Goal: Information Seeking & Learning: Learn about a topic

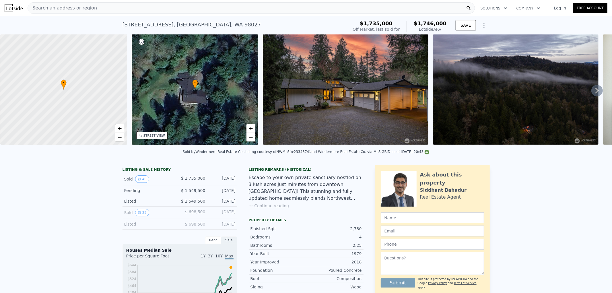
click at [161, 182] on div "Sold 40" at bounding box center [149, 178] width 51 height 7
click at [138, 180] on icon "View historical data" at bounding box center [139, 179] width 2 height 2
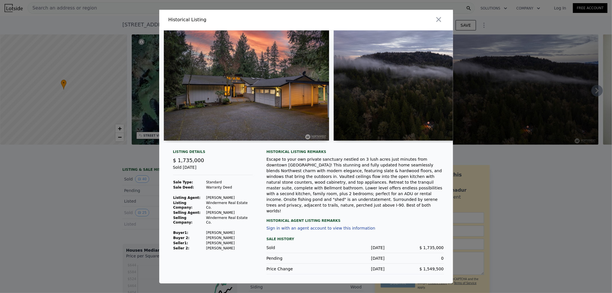
click at [217, 235] on td "[PERSON_NAME]" at bounding box center [229, 237] width 47 height 5
drag, startPoint x: 217, startPoint y: 235, endPoint x: 210, endPoint y: 236, distance: 7.5
click at [210, 236] on td "[PERSON_NAME]" at bounding box center [229, 237] width 47 height 5
copy td "[PERSON_NAME]"
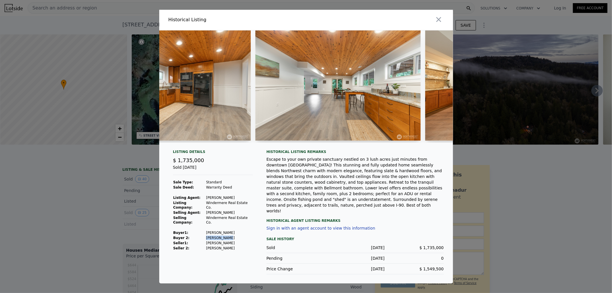
scroll to position [0, 3748]
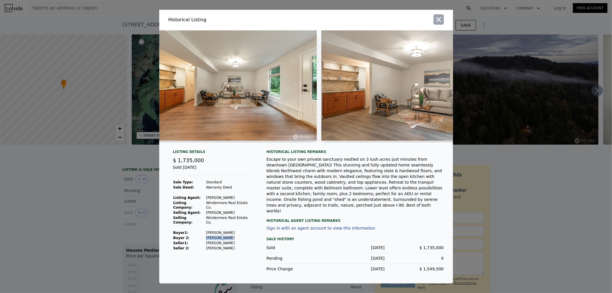
click at [438, 22] on icon "button" at bounding box center [438, 19] width 5 height 5
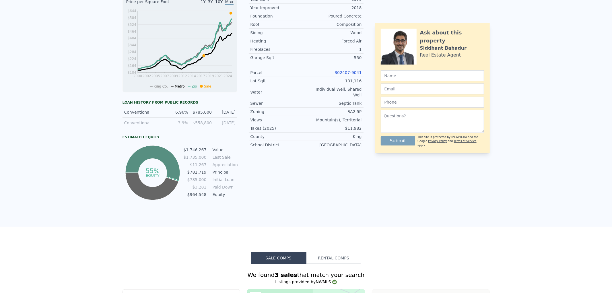
scroll to position [0, 0]
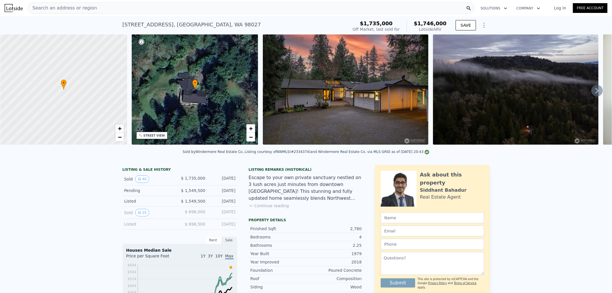
click at [68, 6] on span "Search an address or region" at bounding box center [62, 8] width 69 height 7
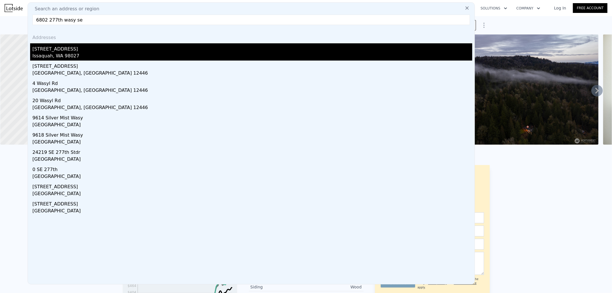
type input "6802 277th wasy se"
click at [55, 48] on div "[STREET_ADDRESS]" at bounding box center [252, 47] width 440 height 9
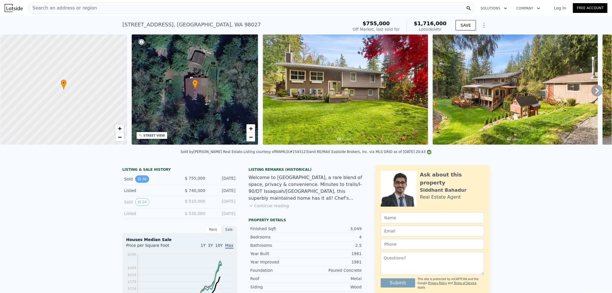
click at [138, 181] on icon "View historical data" at bounding box center [139, 178] width 3 height 3
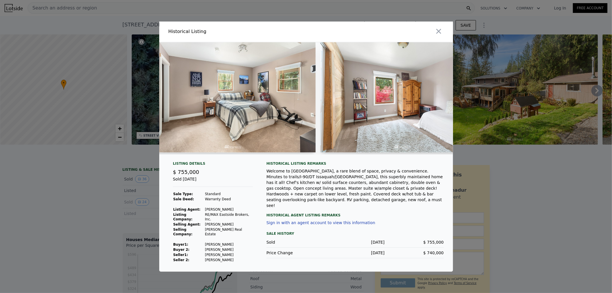
scroll to position [0, 3337]
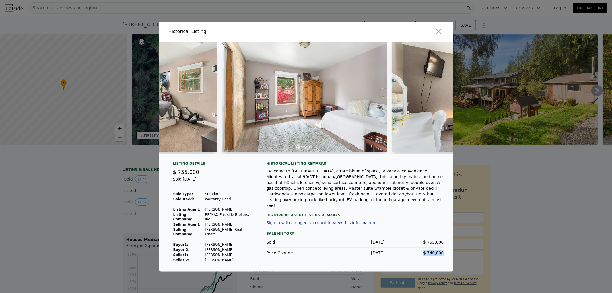
drag, startPoint x: 422, startPoint y: 249, endPoint x: 446, endPoint y: 249, distance: 23.8
click at [446, 249] on div "Listing Details $ 755,000 Sold [DATE] Sale Type: Standard Sale Deed: Warranty D…" at bounding box center [306, 216] width 294 height 110
click at [434, 240] on div "Sold [DATE] $ 755,000" at bounding box center [354, 242] width 177 height 11
click at [436, 35] on icon "button" at bounding box center [438, 31] width 8 height 8
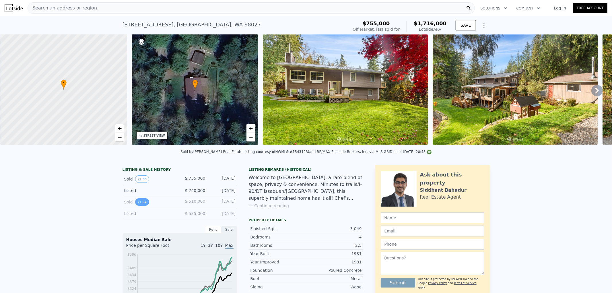
click at [138, 204] on icon "View historical data" at bounding box center [139, 201] width 3 height 3
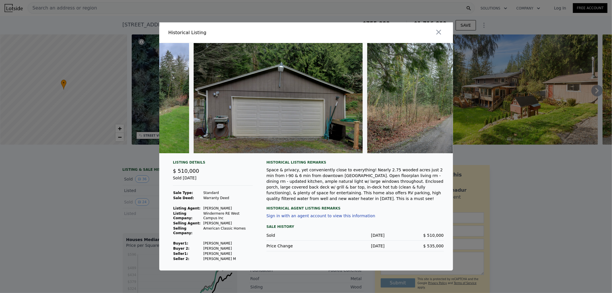
scroll to position [0, 3815]
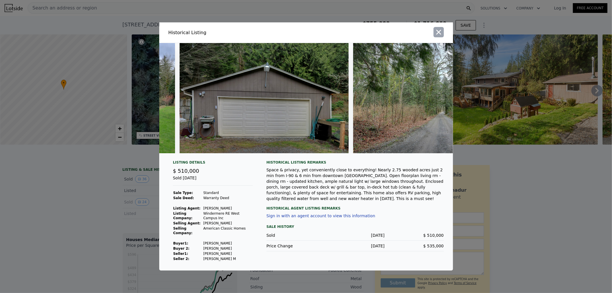
click at [437, 31] on icon "button" at bounding box center [438, 32] width 5 height 5
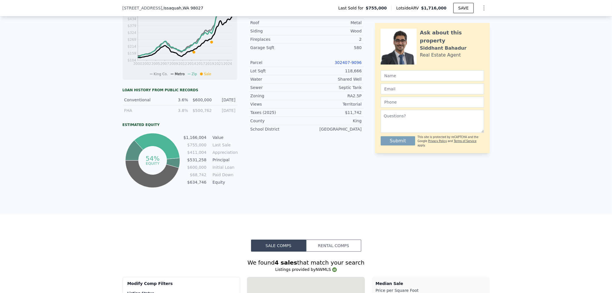
scroll to position [510, 0]
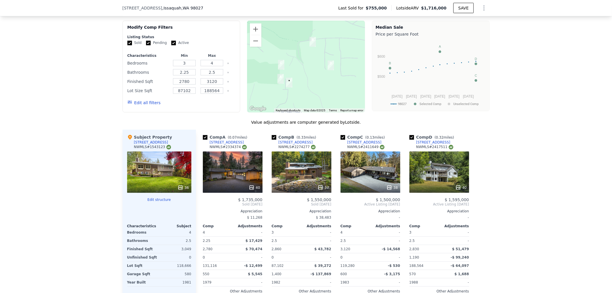
click at [357, 173] on div "38" at bounding box center [370, 171] width 60 height 41
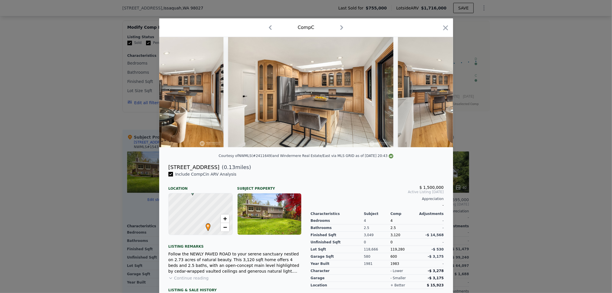
scroll to position [0, 1278]
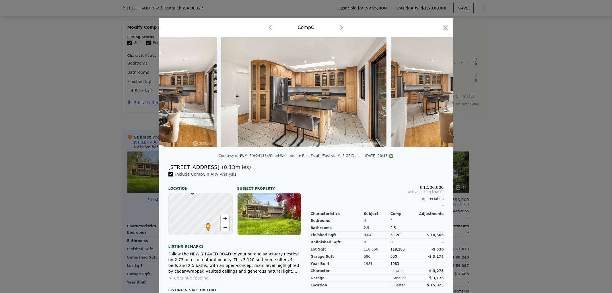
click at [204, 171] on div "[STREET_ADDRESS]" at bounding box center [193, 167] width 51 height 8
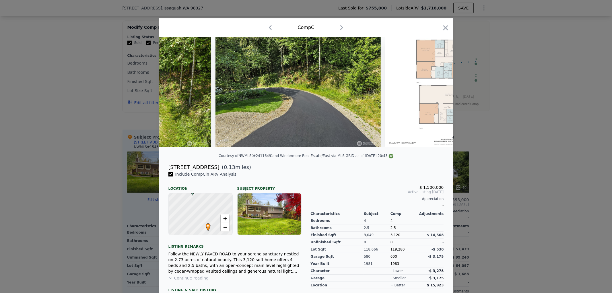
scroll to position [0, 6059]
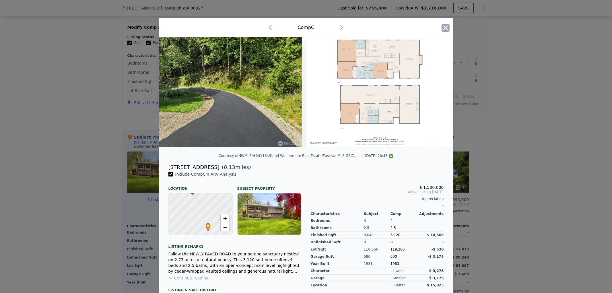
click at [443, 28] on icon "button" at bounding box center [445, 27] width 5 height 5
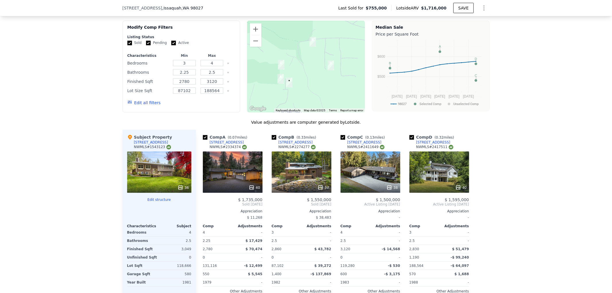
click at [300, 179] on div "37" at bounding box center [302, 171] width 60 height 41
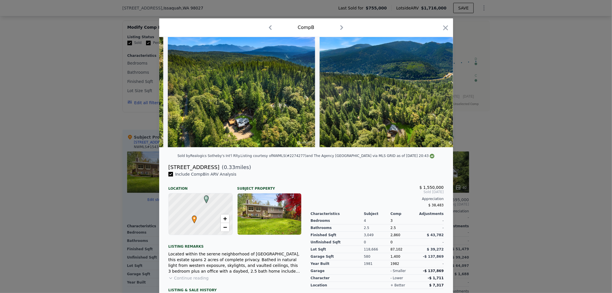
scroll to position [0, 5740]
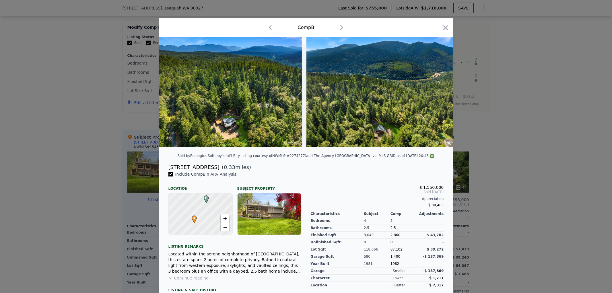
click at [438, 28] on div "Comp B" at bounding box center [306, 27] width 284 height 9
click at [443, 28] on icon "button" at bounding box center [445, 27] width 5 height 5
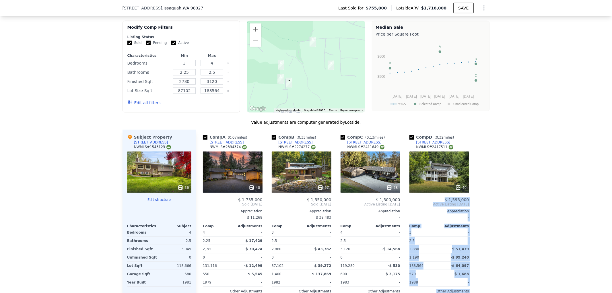
drag, startPoint x: 435, startPoint y: 173, endPoint x: 475, endPoint y: 176, distance: 40.8
click at [475, 176] on div "Comp A ( 0.07 miles) [STREET_ADDRESS] # 2334374 40 $ 1,735,000 Sold [DATE] Appr…" at bounding box center [343, 222] width 294 height 184
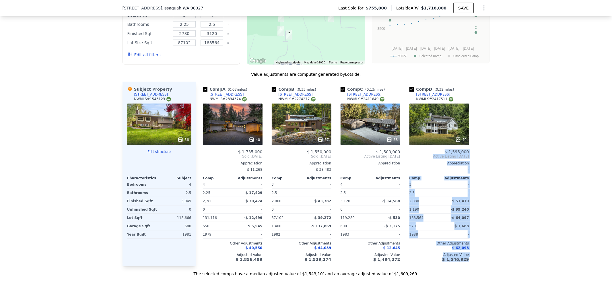
scroll to position [562, 0]
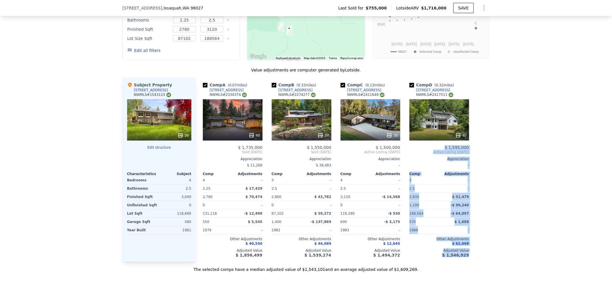
click at [431, 130] on div "40" at bounding box center [439, 119] width 60 height 41
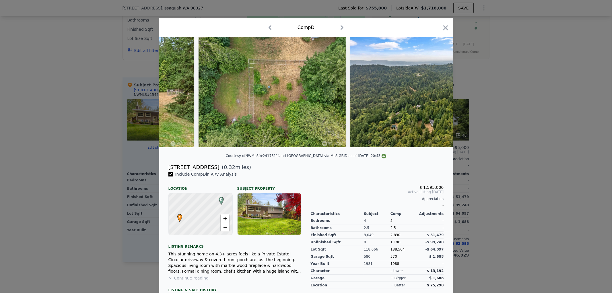
scroll to position [0, 5850]
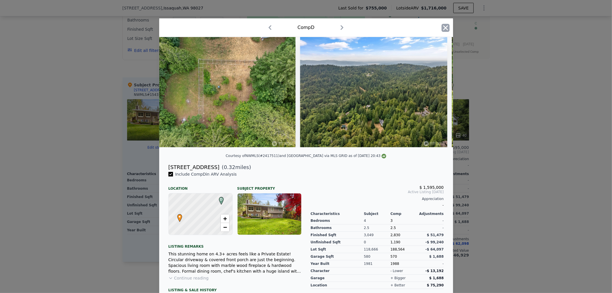
click at [446, 30] on icon "button" at bounding box center [445, 28] width 8 height 8
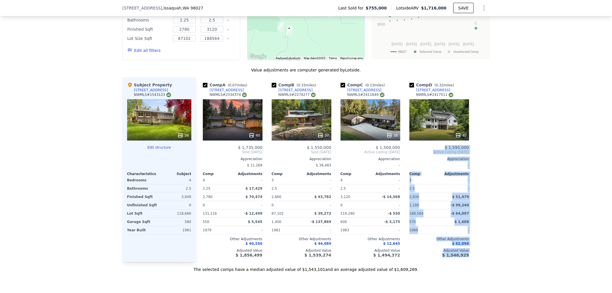
scroll to position [818, 0]
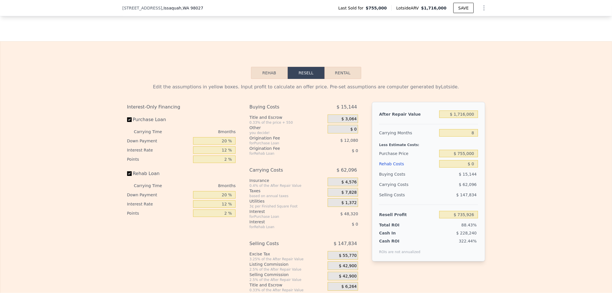
click at [269, 78] on button "Rehab" at bounding box center [269, 73] width 37 height 12
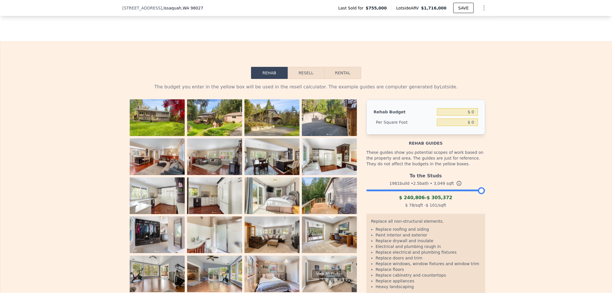
click at [339, 78] on button "Rental" at bounding box center [342, 73] width 37 height 12
select select "30"
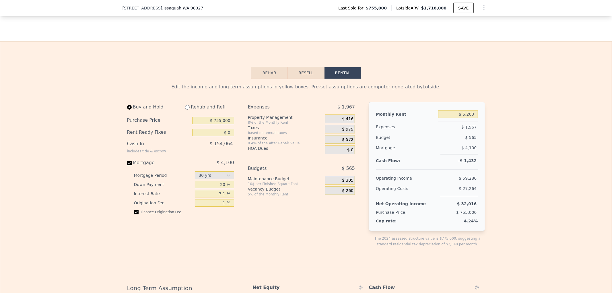
click at [261, 79] on button "Rehab" at bounding box center [269, 73] width 37 height 12
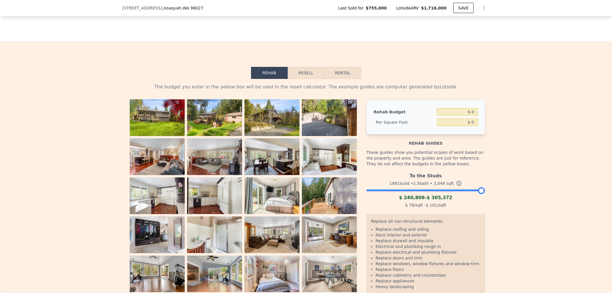
click at [277, 247] on img at bounding box center [271, 234] width 55 height 37
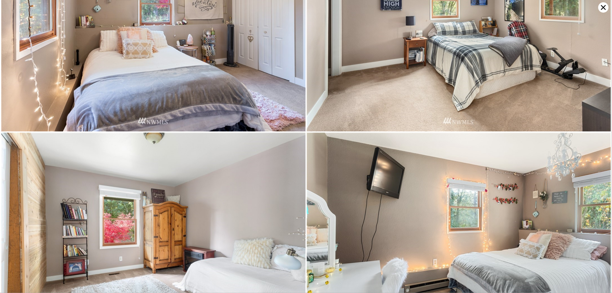
scroll to position [2023, 0]
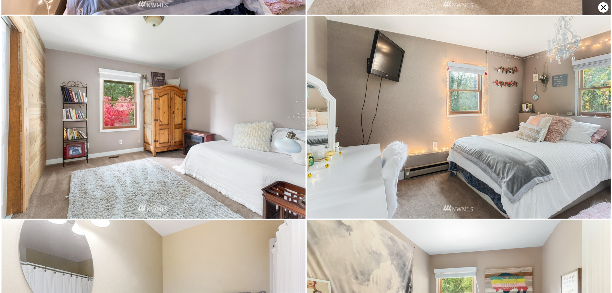
click at [604, 8] on icon at bounding box center [603, 7] width 5 height 5
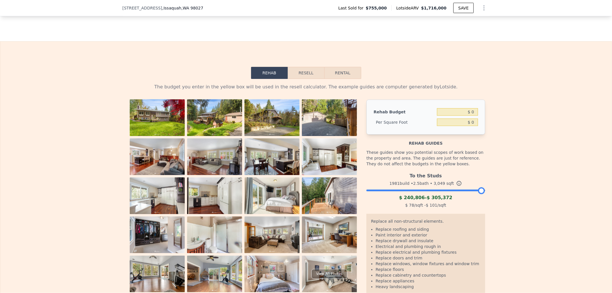
click at [197, 171] on img at bounding box center [214, 156] width 55 height 37
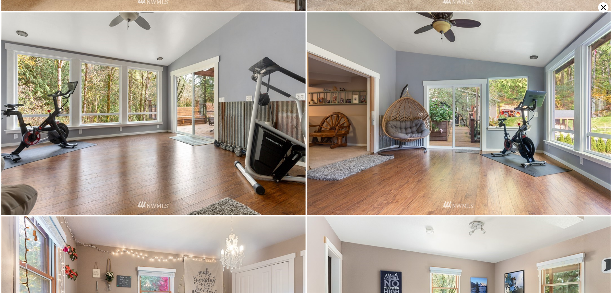
scroll to position [1618, 0]
